Goal: Leave review/rating: Share an evaluation or opinion about a product, service, or content

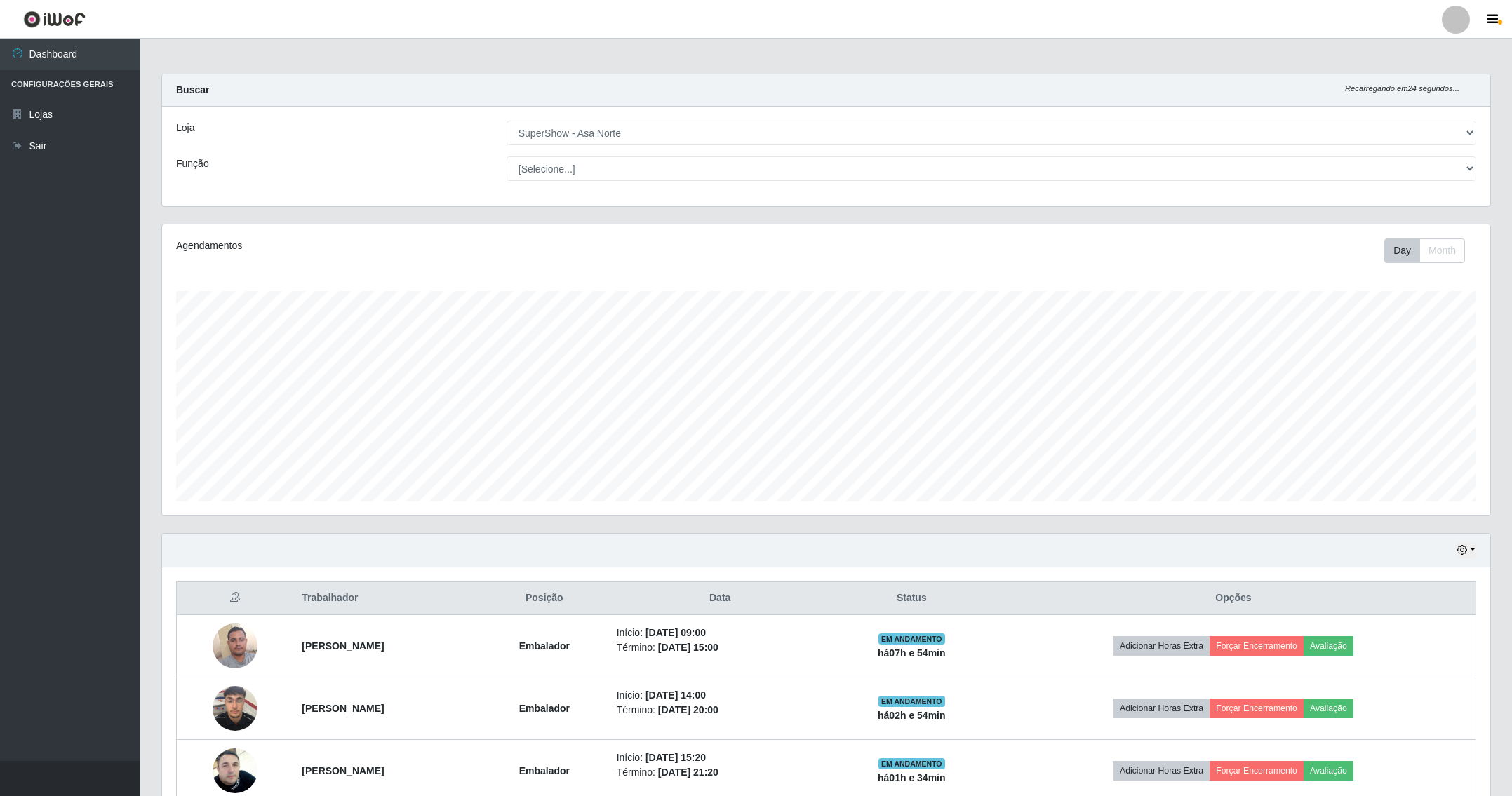
select select "71"
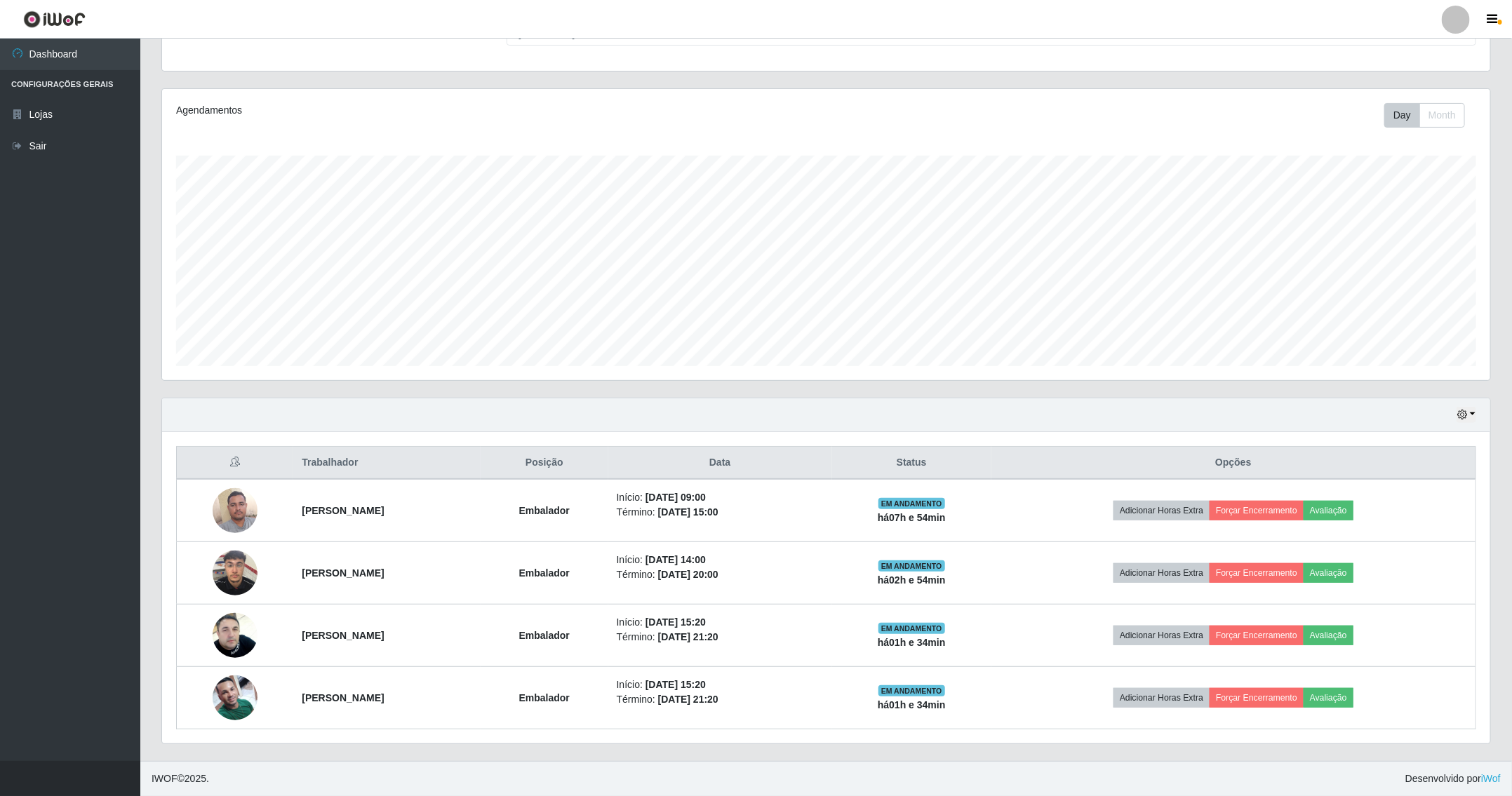
scroll to position [293, 1327]
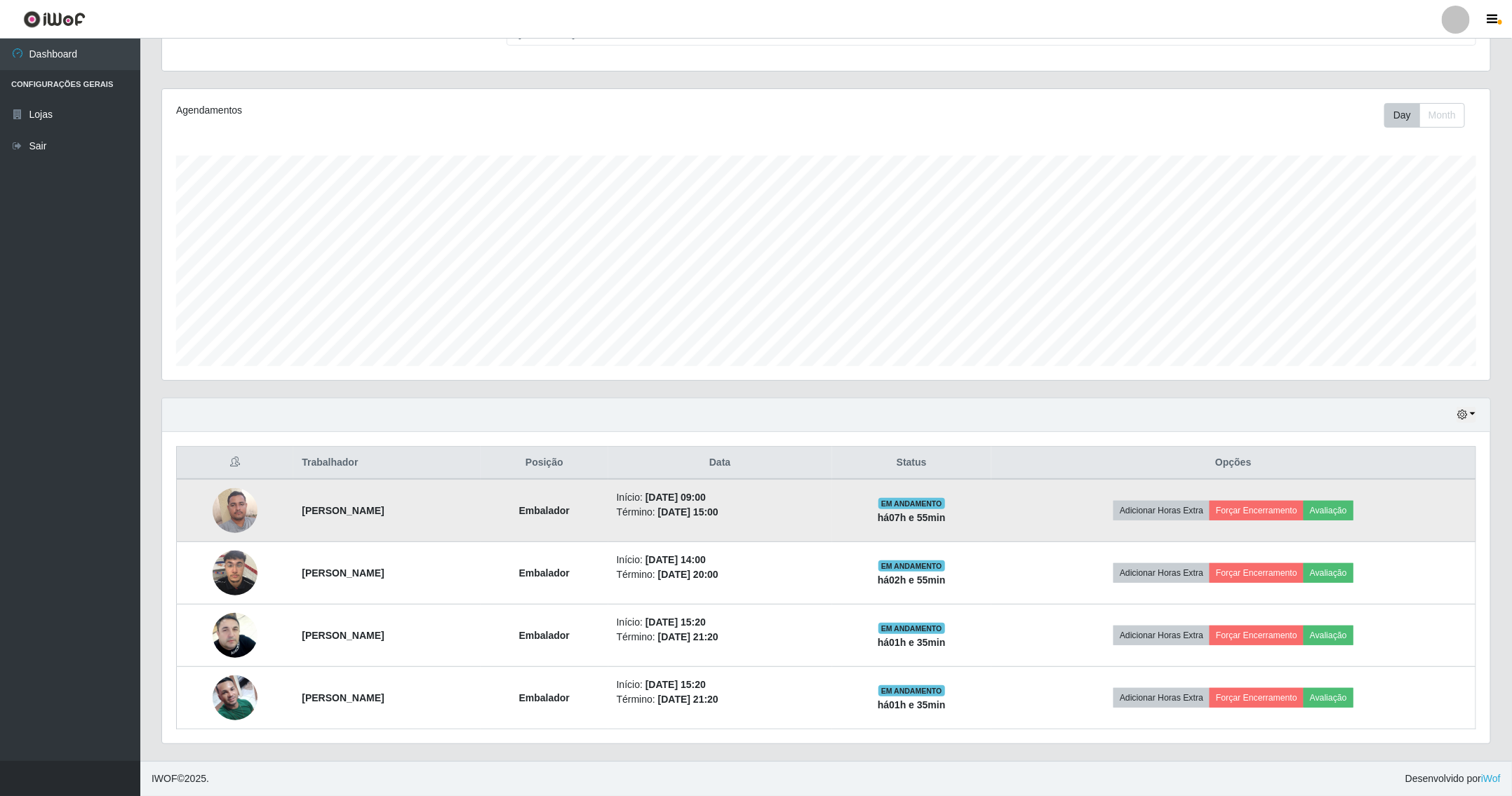
click at [236, 499] on img at bounding box center [235, 510] width 45 height 60
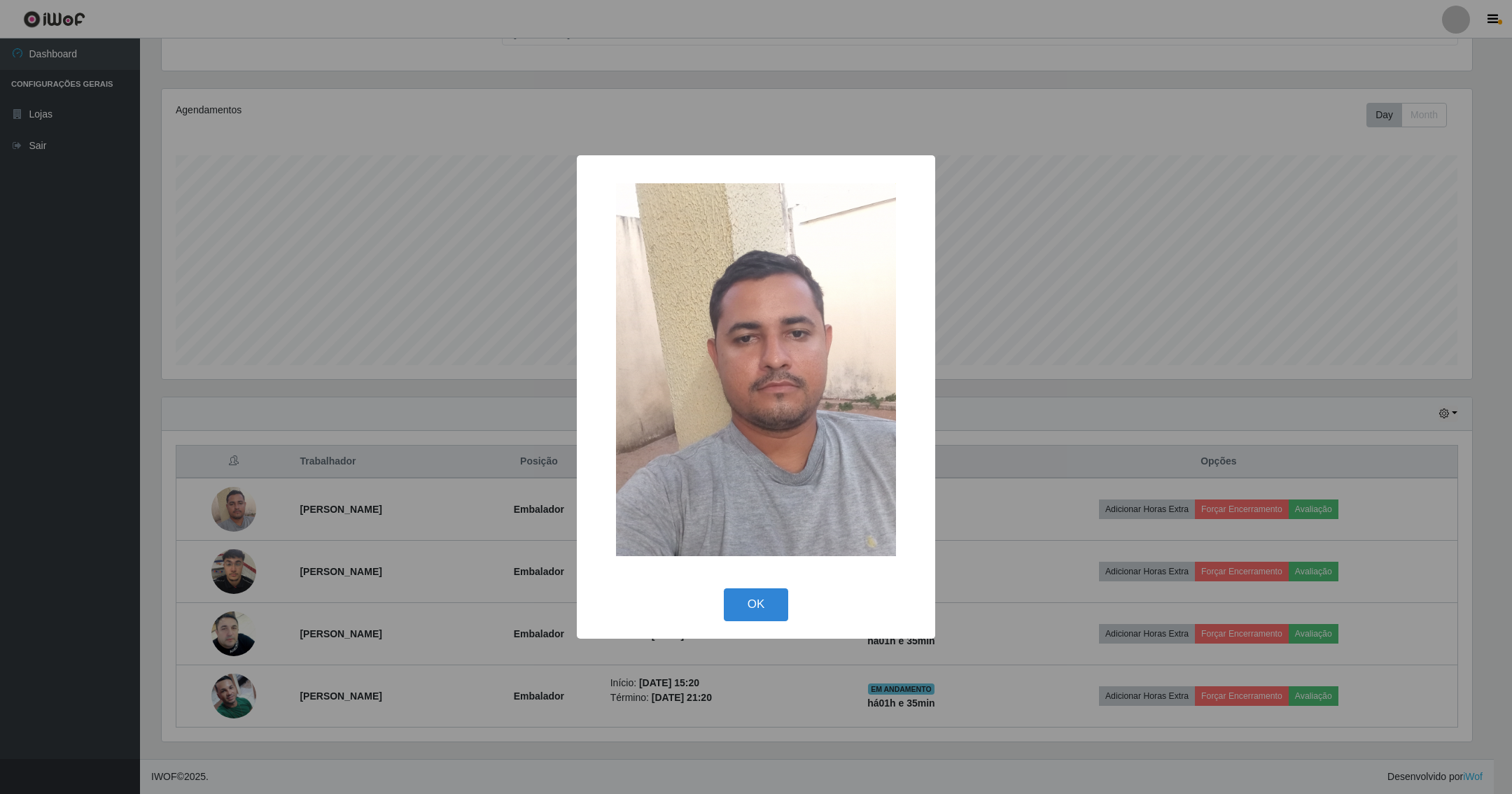
click at [1008, 422] on div "× OK Cancel" at bounding box center [756, 397] width 1512 height 794
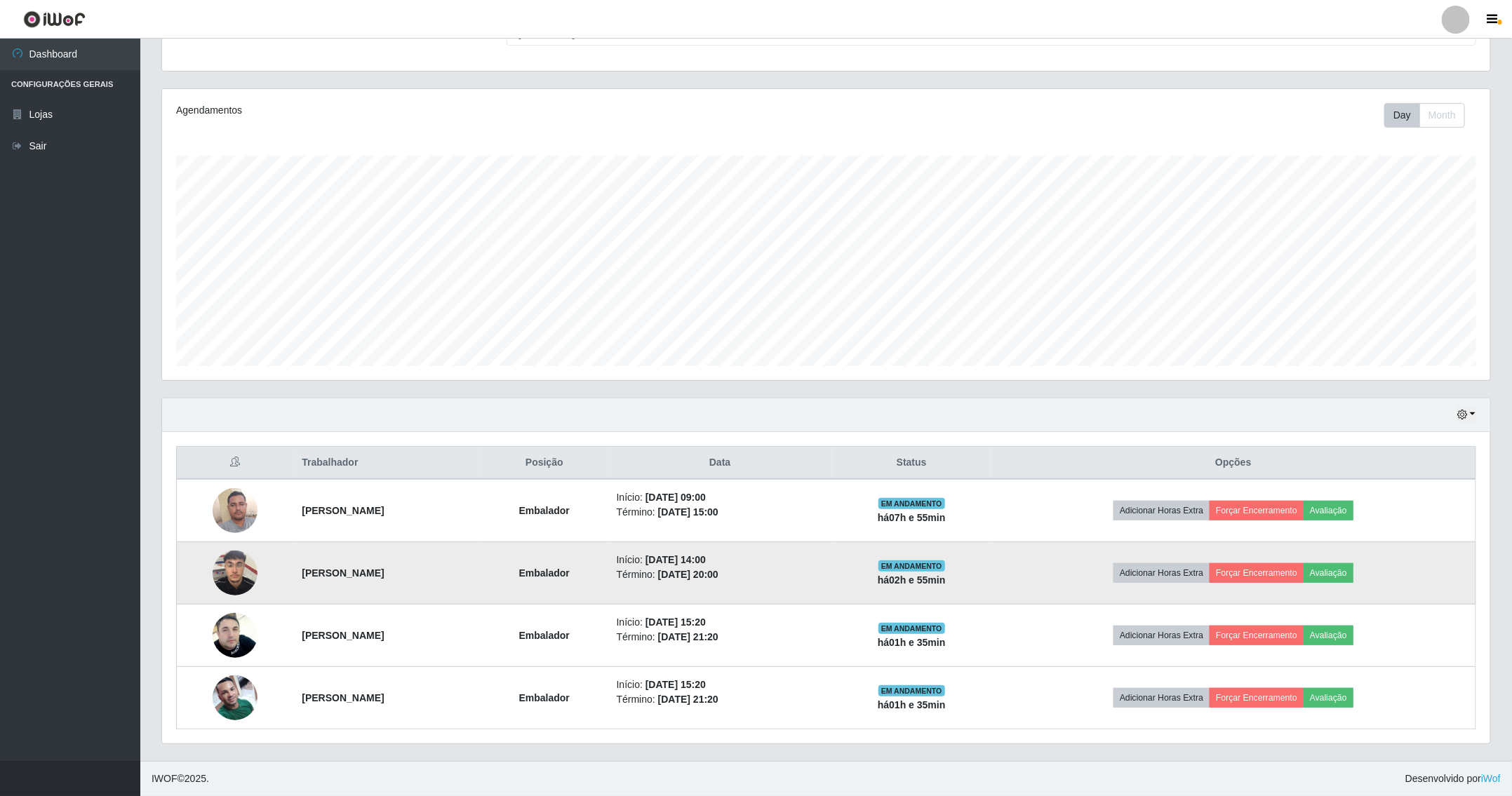
scroll to position [293, 1327]
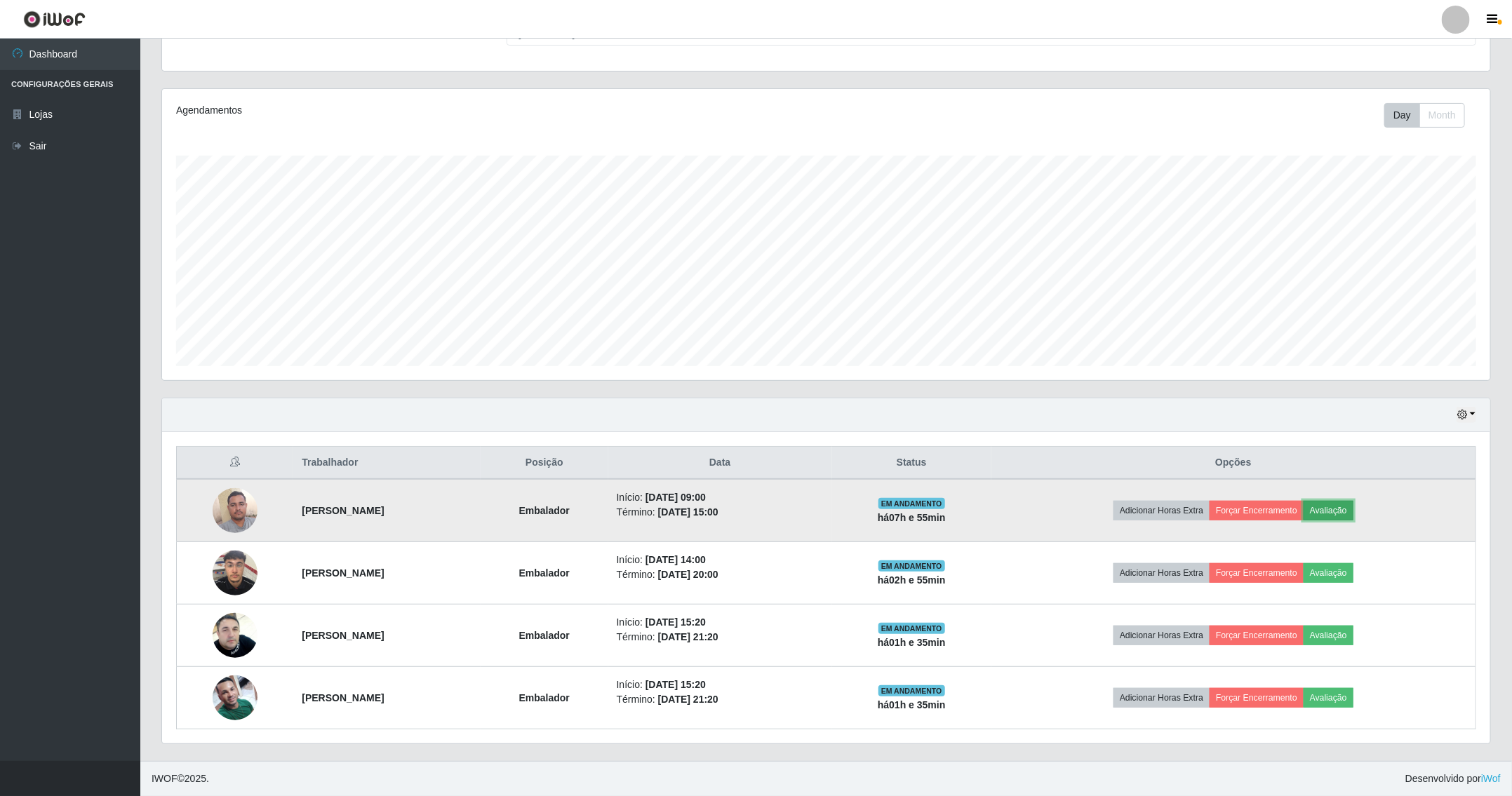
click at [1354, 503] on button "Avaliação" at bounding box center [1329, 510] width 50 height 19
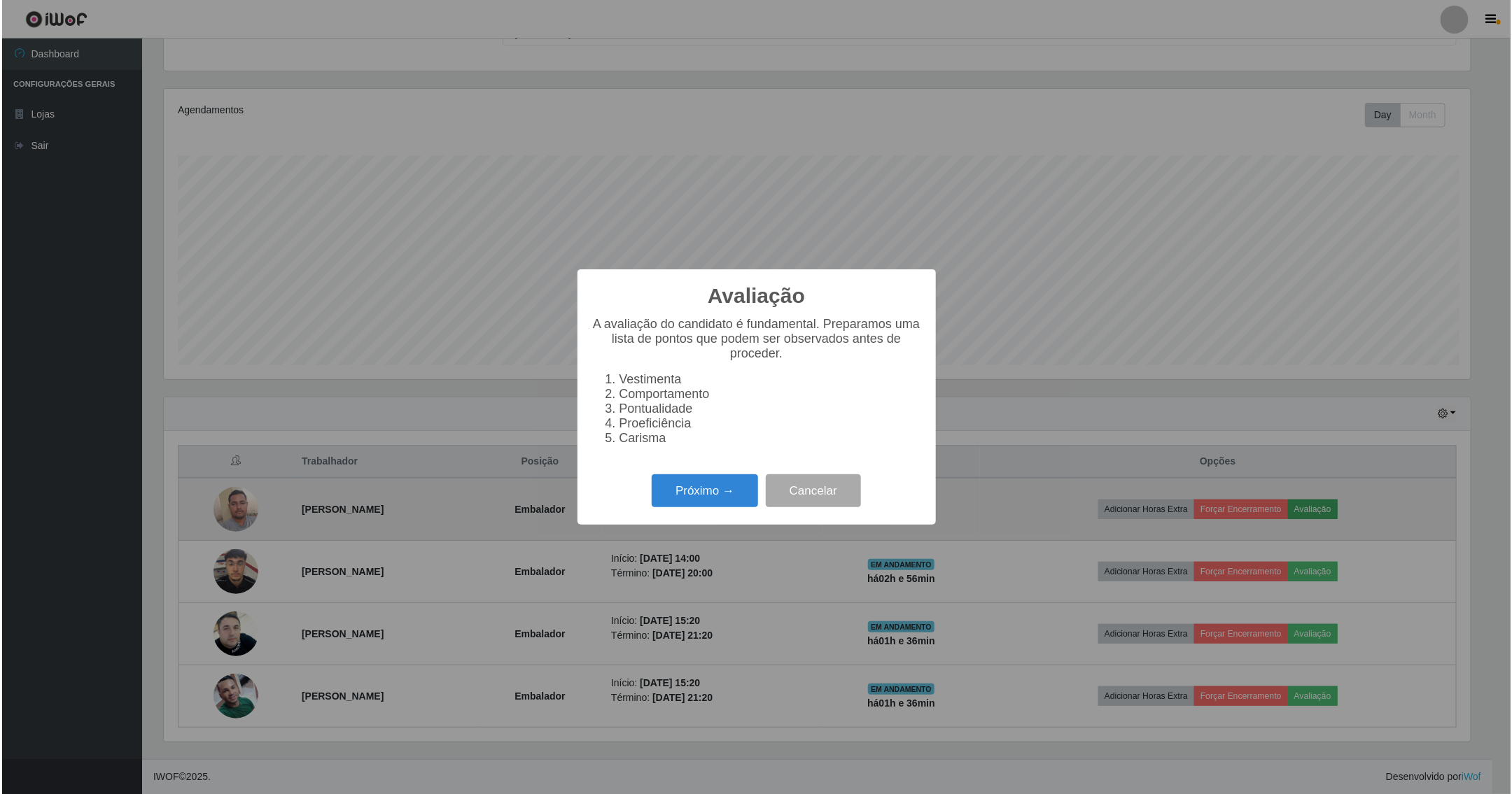
scroll to position [292, 1310]
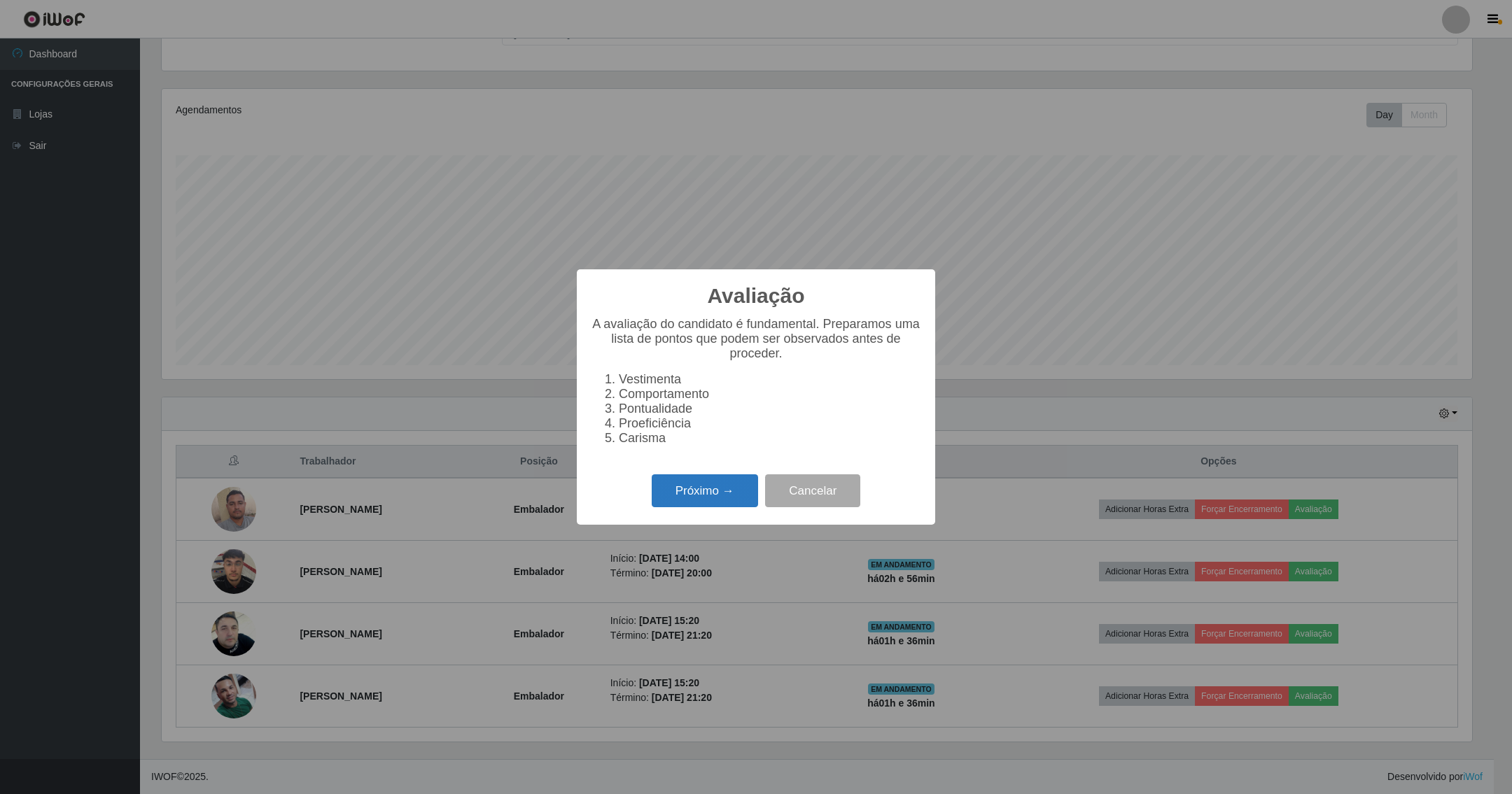
click at [727, 499] on button "Próximo →" at bounding box center [705, 491] width 106 height 33
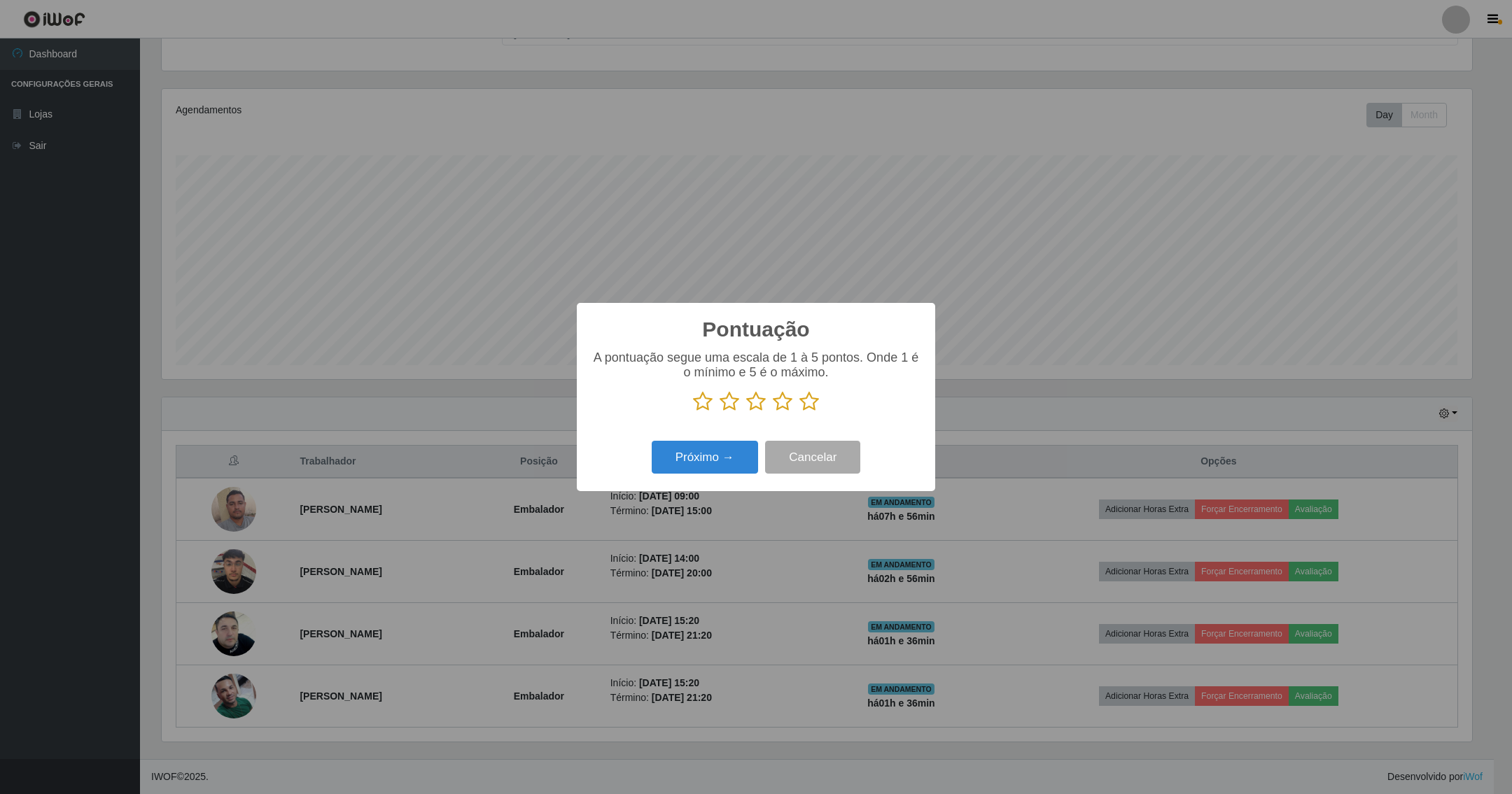
scroll to position [699580, 698649]
click at [815, 397] on icon at bounding box center [809, 401] width 19 height 21
click at [800, 412] on input "radio" at bounding box center [800, 412] width 0 height 0
click at [738, 455] on button "Próximo →" at bounding box center [705, 457] width 106 height 33
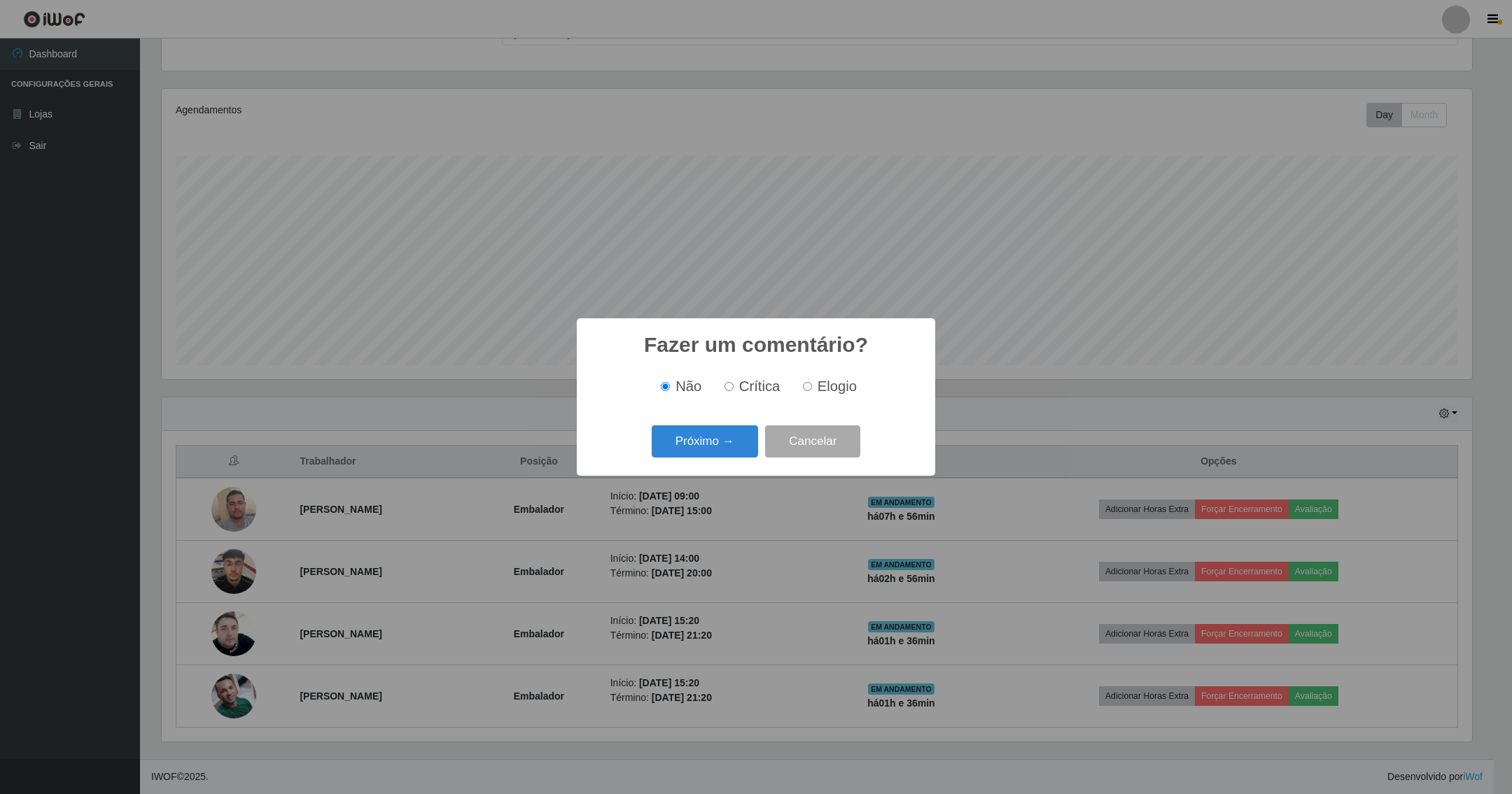
click at [804, 385] on input "Elogio" at bounding box center [808, 386] width 9 height 9
radio input "true"
click at [717, 449] on button "Próximo →" at bounding box center [705, 442] width 106 height 33
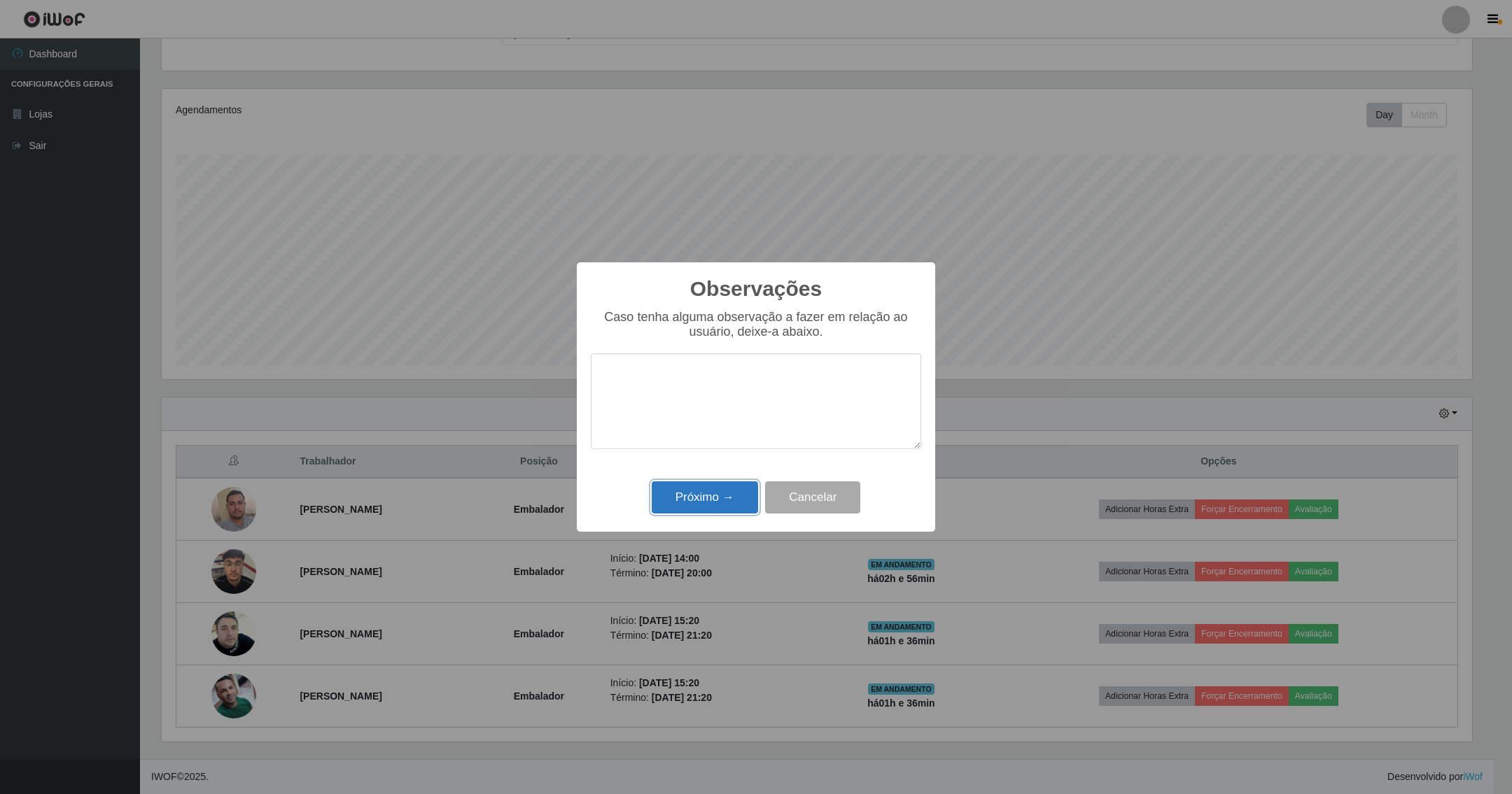
click at [709, 487] on button "Próximo →" at bounding box center [705, 498] width 106 height 33
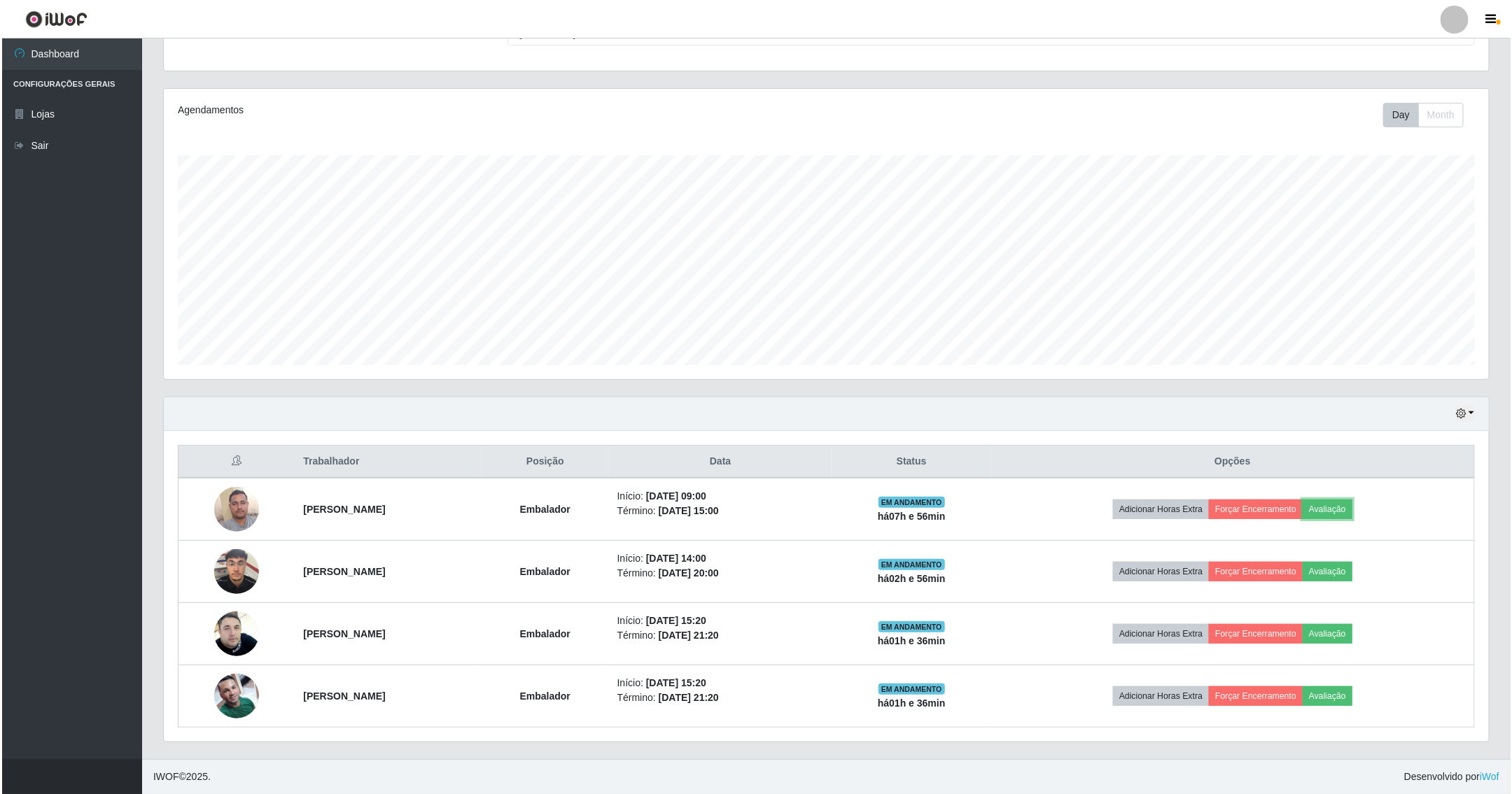
scroll to position [292, 1324]
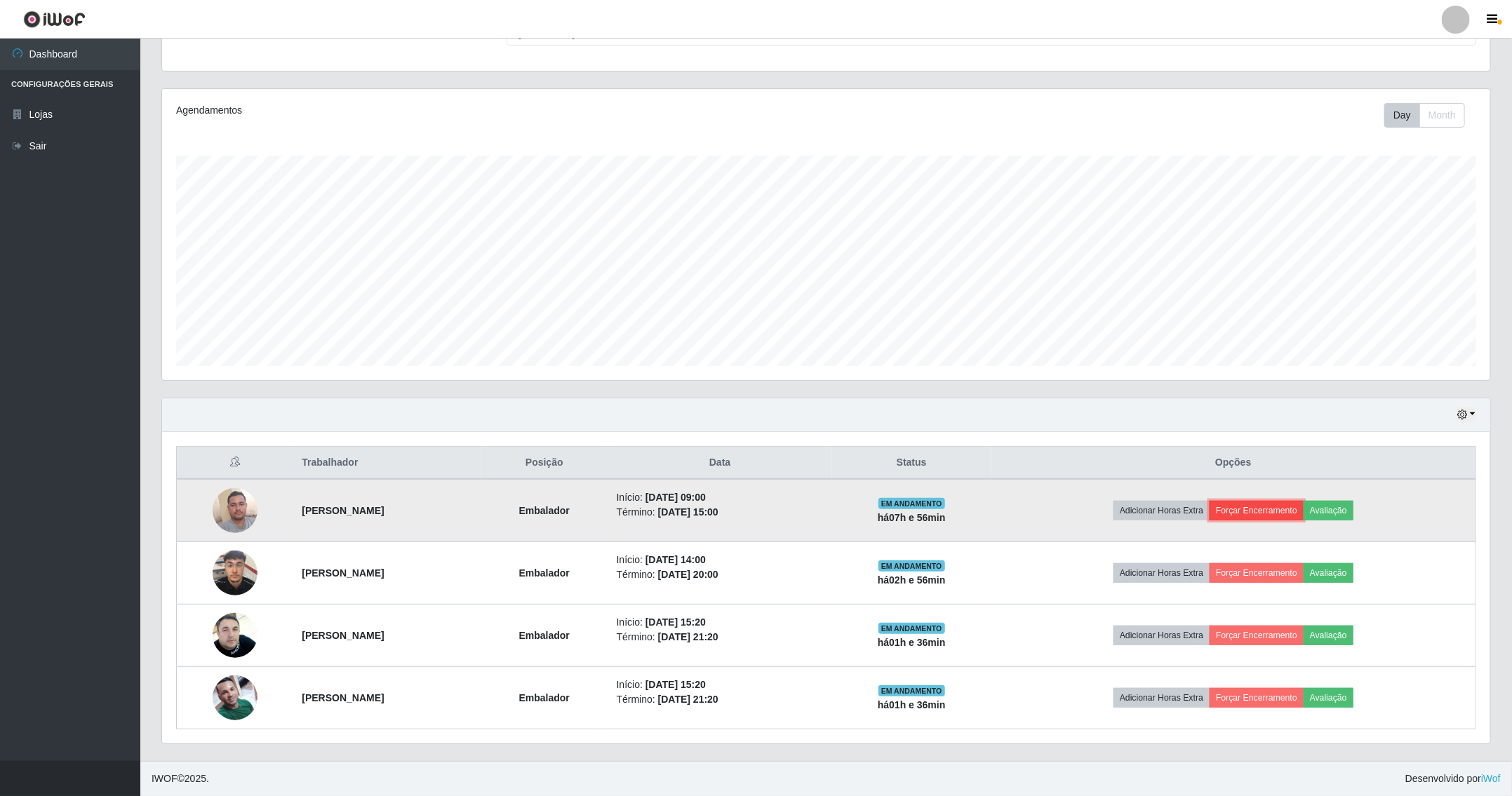
click at [1304, 502] on button "Forçar Encerramento" at bounding box center [1256, 510] width 94 height 19
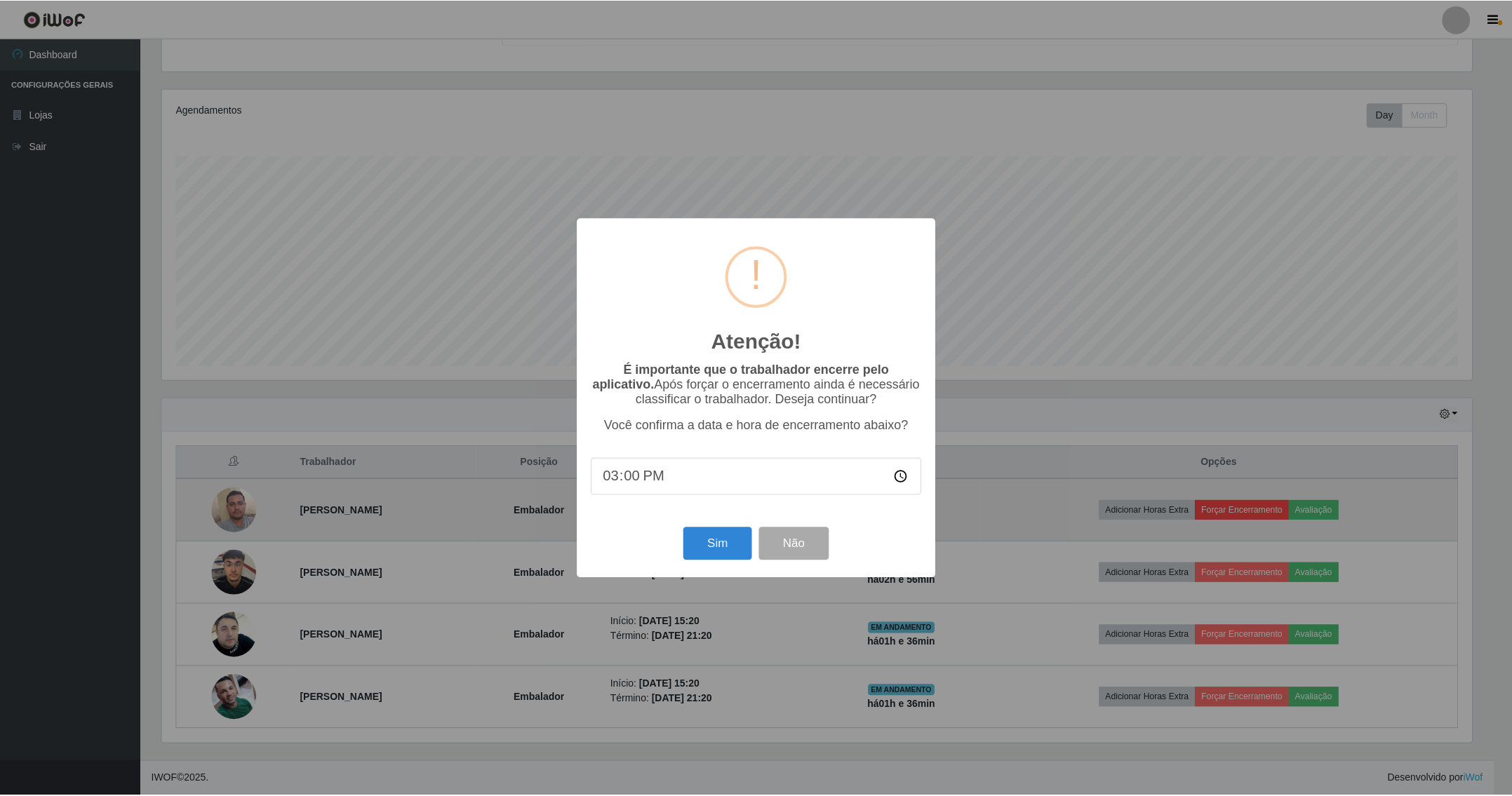
scroll to position [293, 1313]
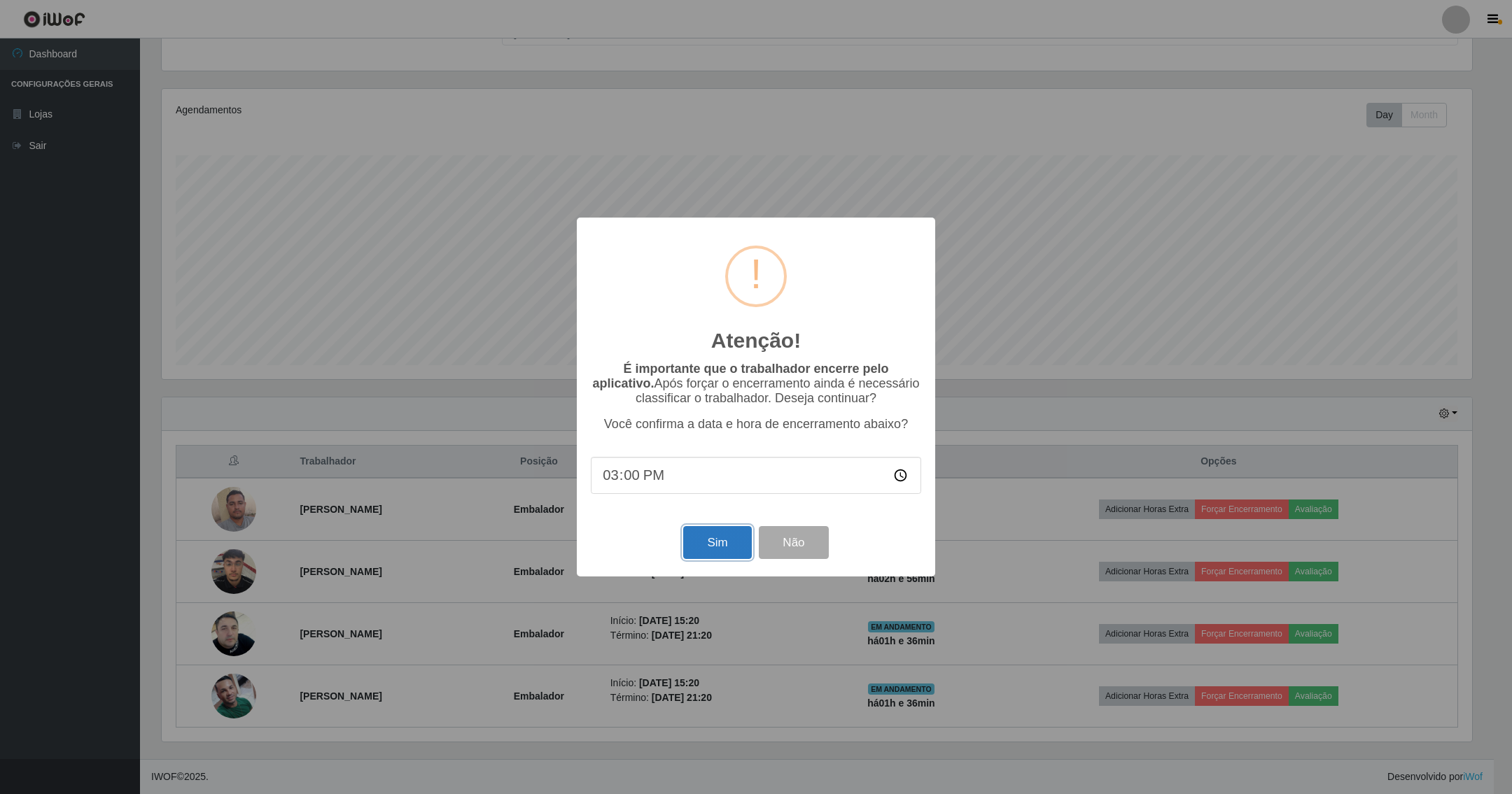
click at [722, 536] on button "Sim" at bounding box center [717, 542] width 68 height 33
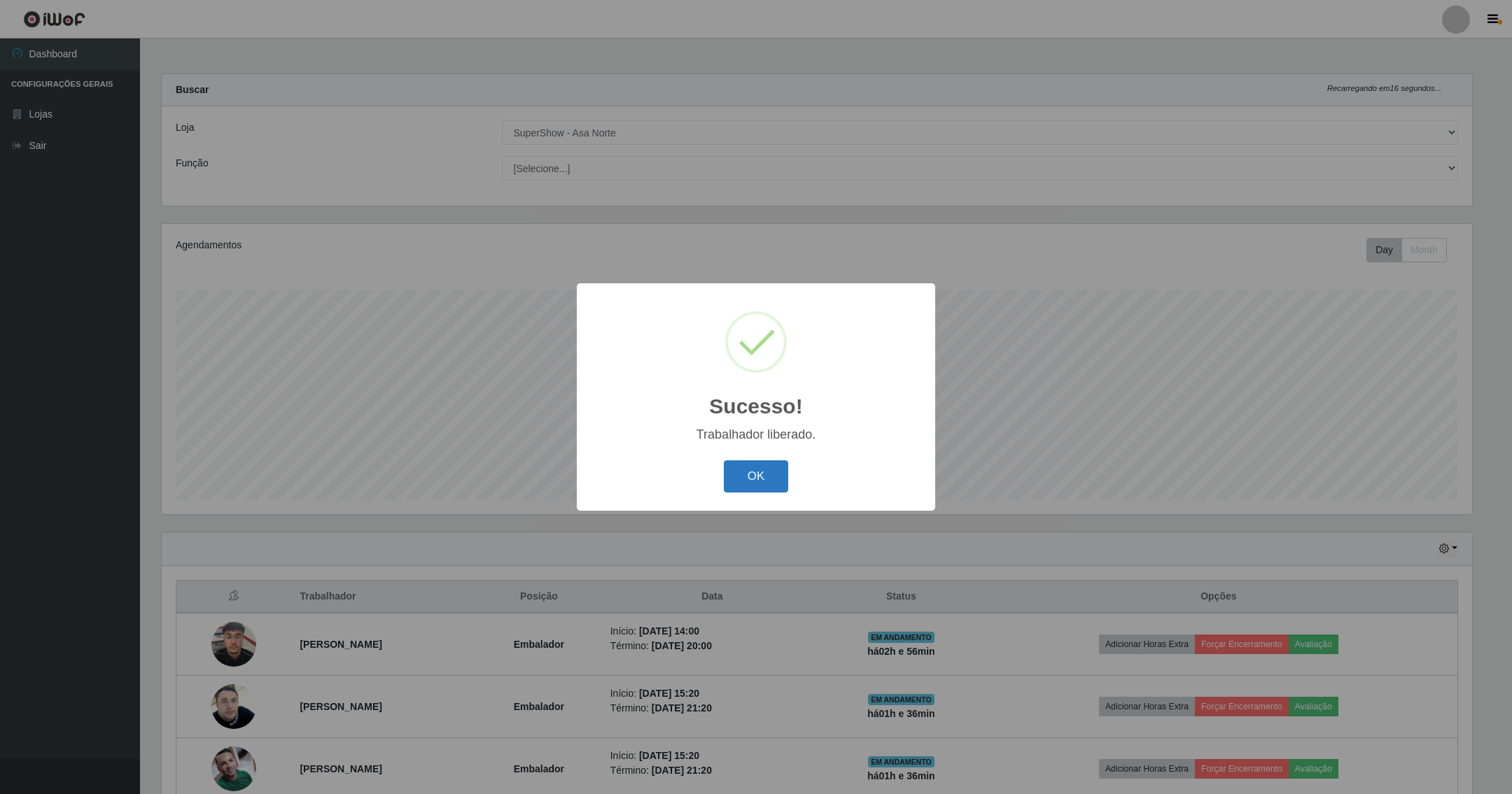
click at [774, 479] on button "OK" at bounding box center [756, 477] width 65 height 33
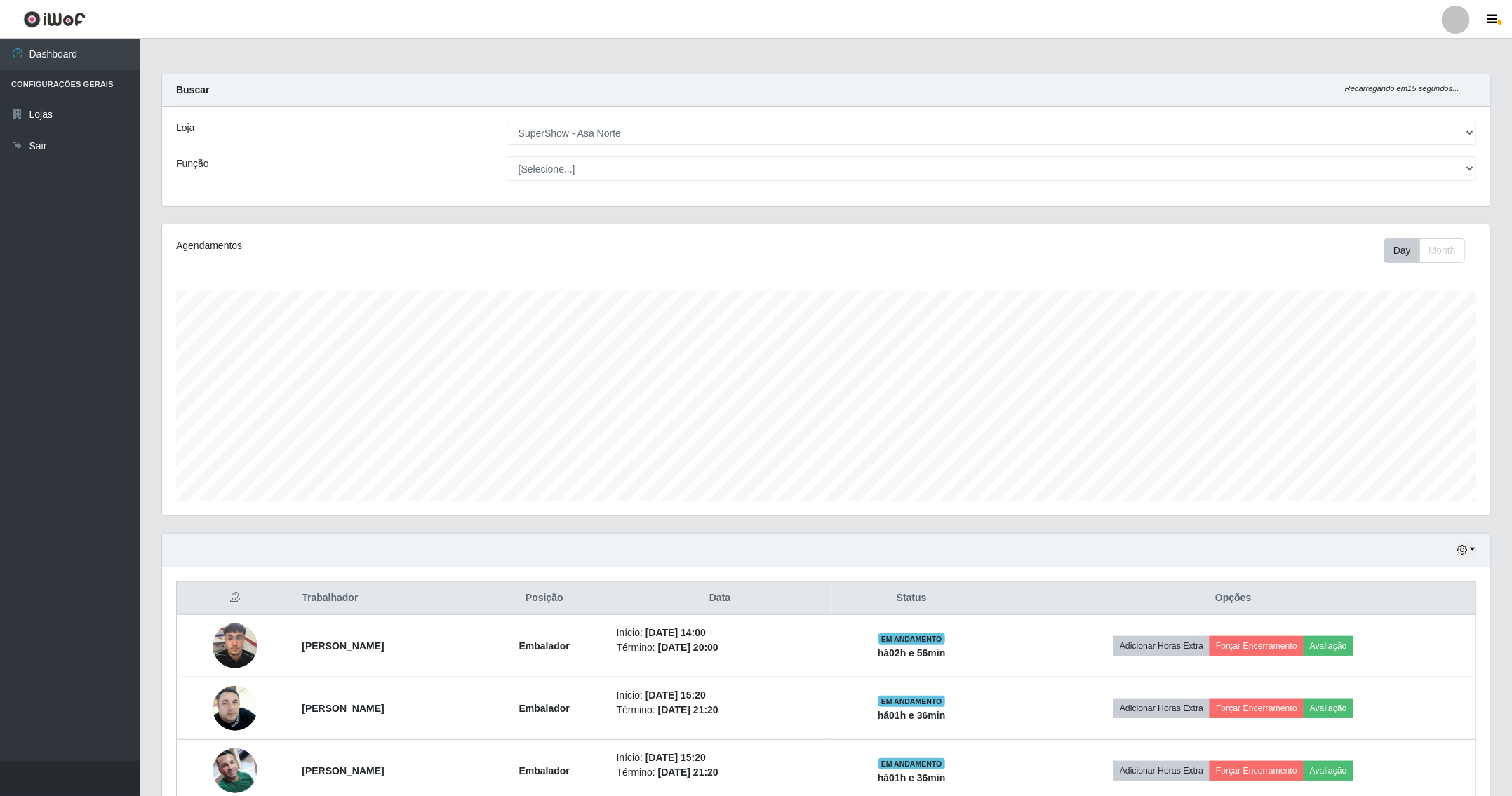
scroll to position [78, 0]
